Goal: Task Accomplishment & Management: Use online tool/utility

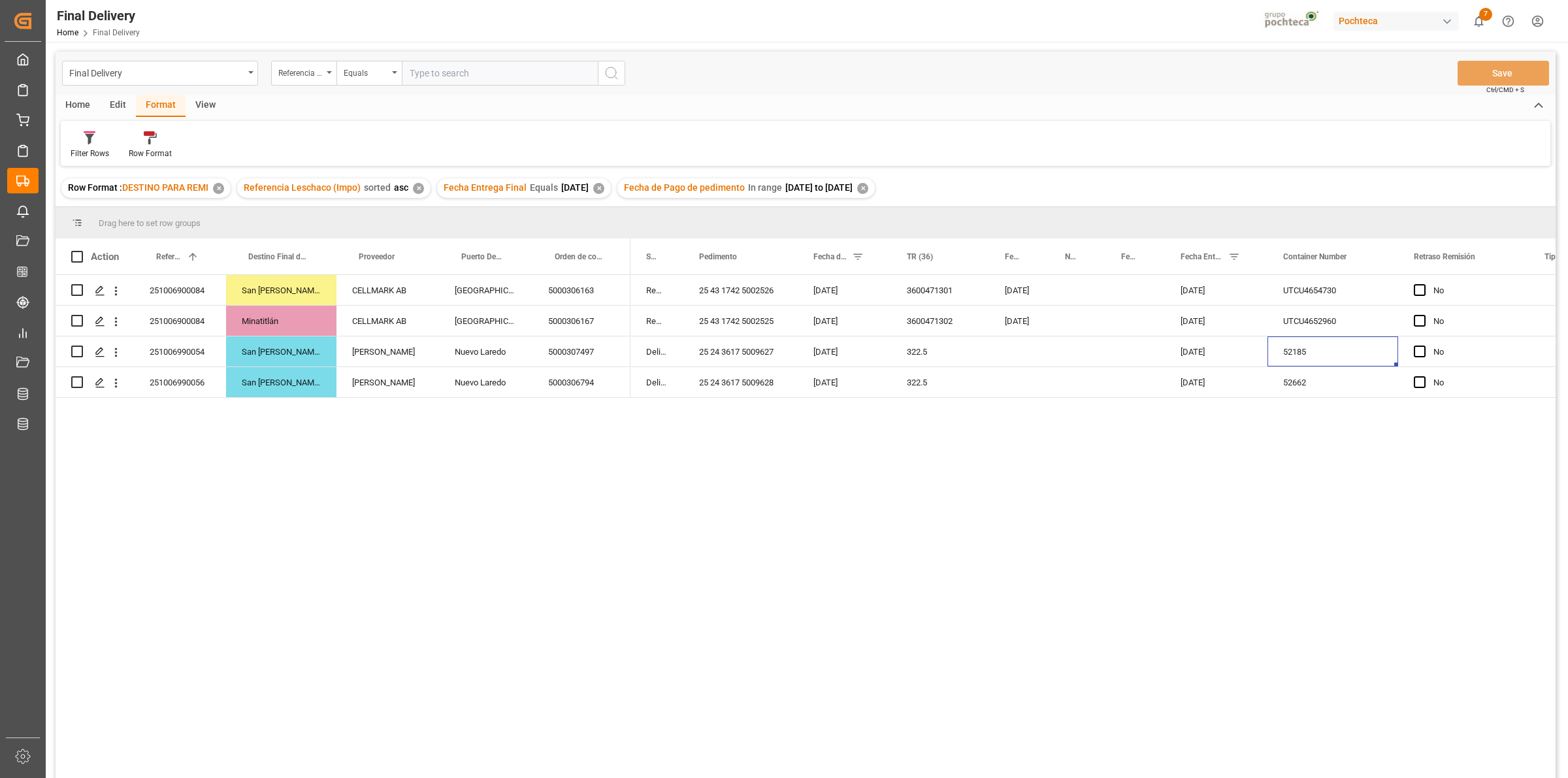
click at [868, 190] on div "✕" at bounding box center [863, 188] width 11 height 11
click at [604, 187] on div "✕" at bounding box center [599, 188] width 11 height 11
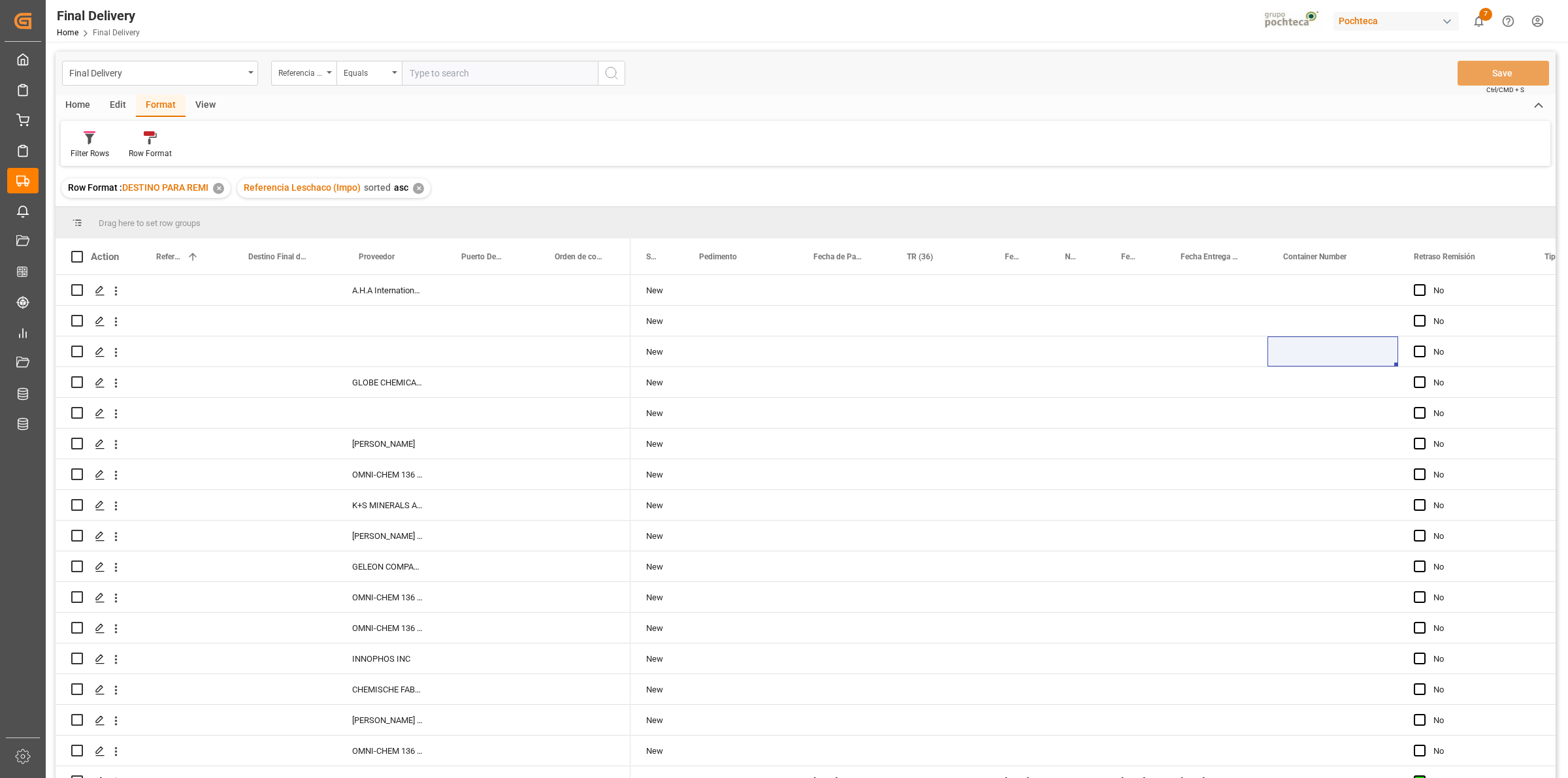
click at [201, 108] on div "View" at bounding box center [205, 106] width 40 height 23
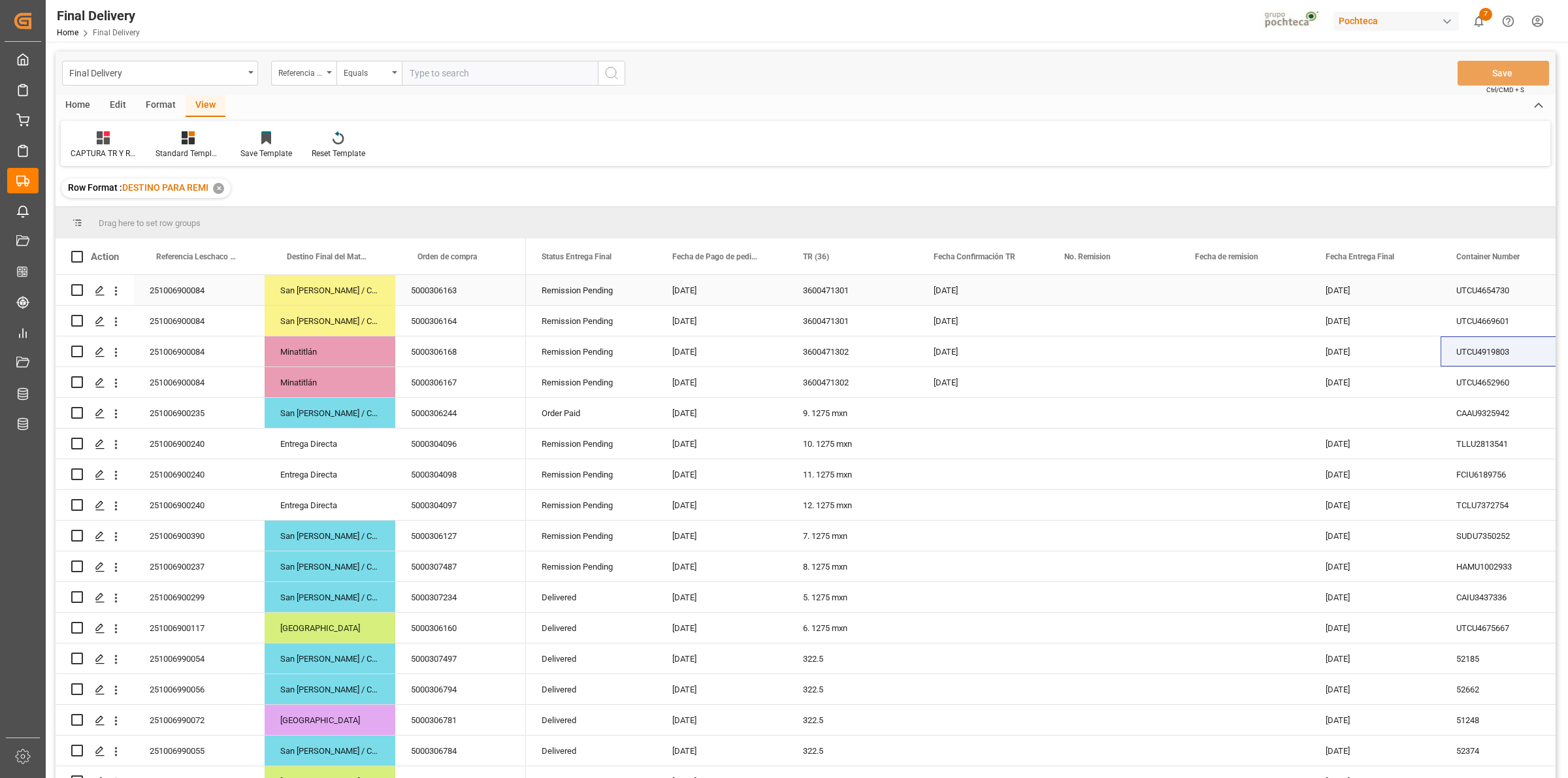
click at [1084, 291] on div "Press SPACE to select this row." at bounding box center [1114, 290] width 131 height 30
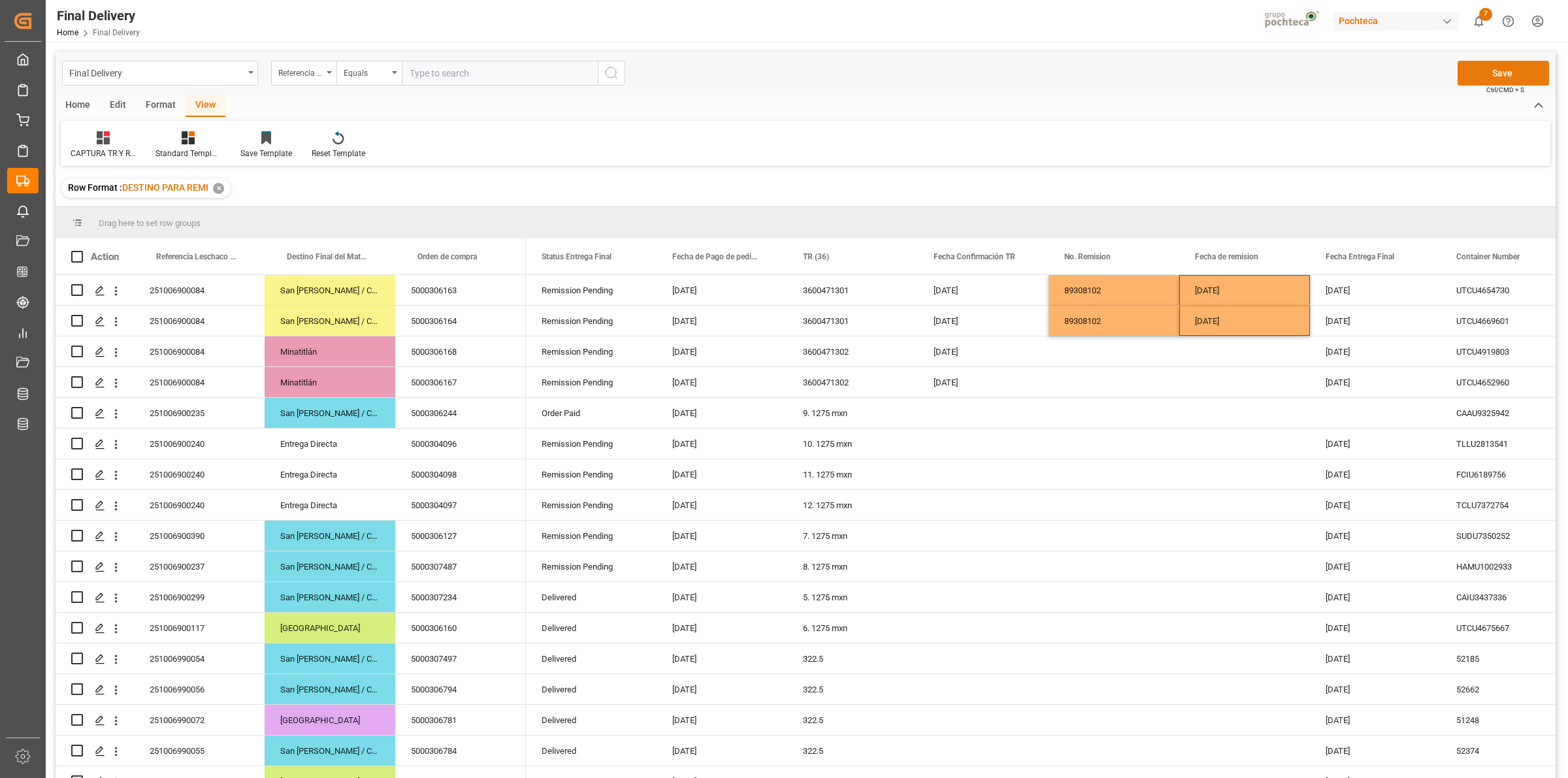
click at [1481, 71] on button "Save" at bounding box center [1502, 73] width 91 height 24
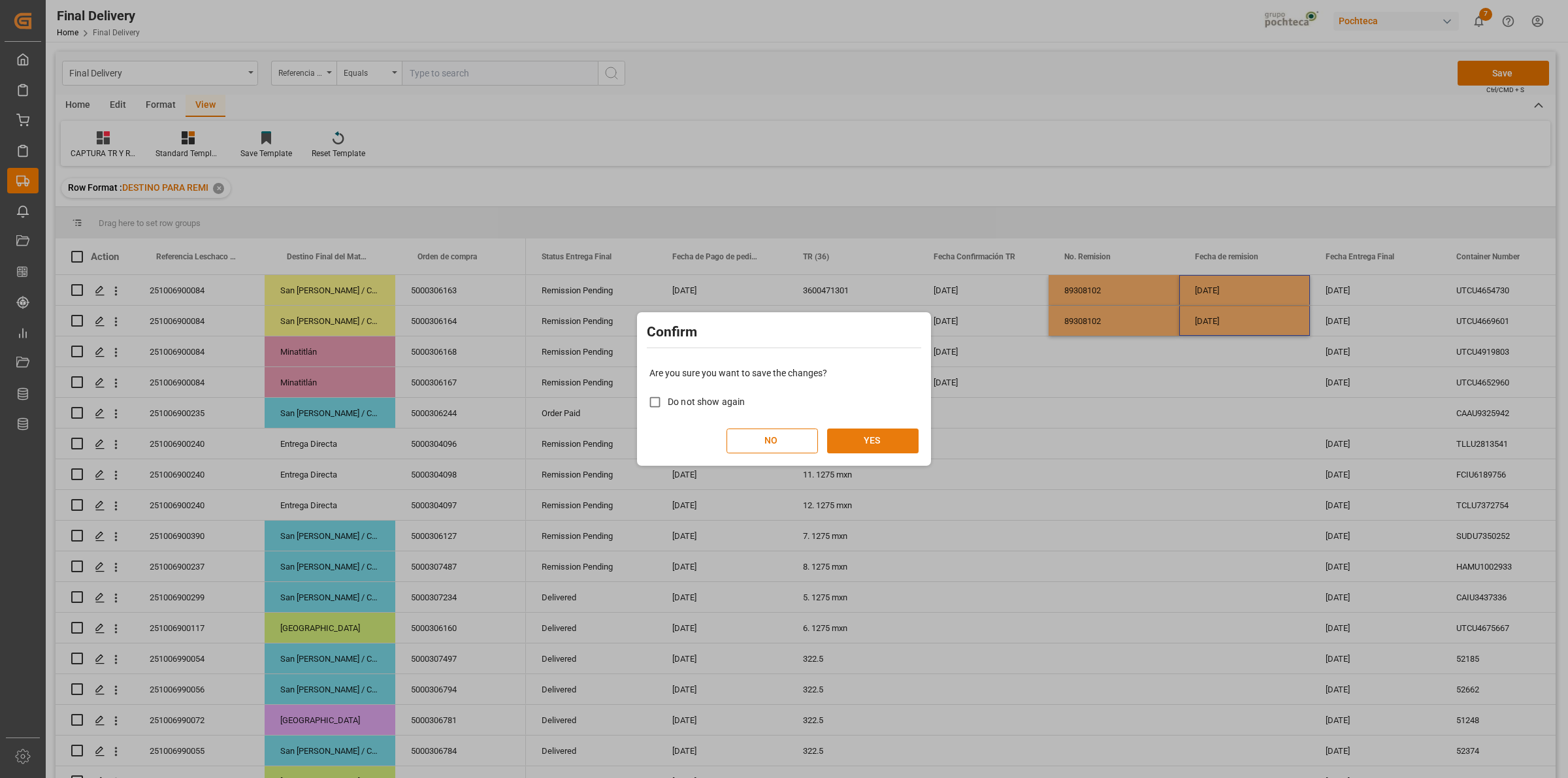
click at [907, 446] on button "YES" at bounding box center [872, 441] width 91 height 24
